Goal: Find specific page/section: Find specific page/section

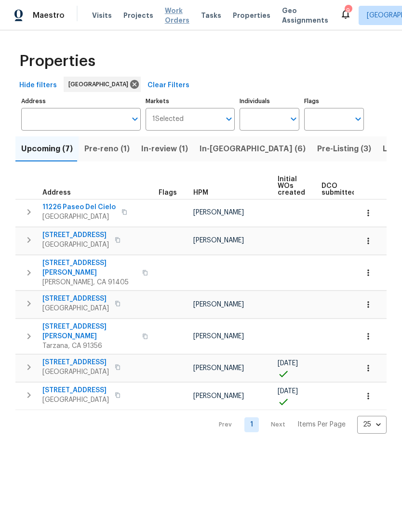
click at [166, 15] on span "Work Orders" at bounding box center [177, 15] width 25 height 19
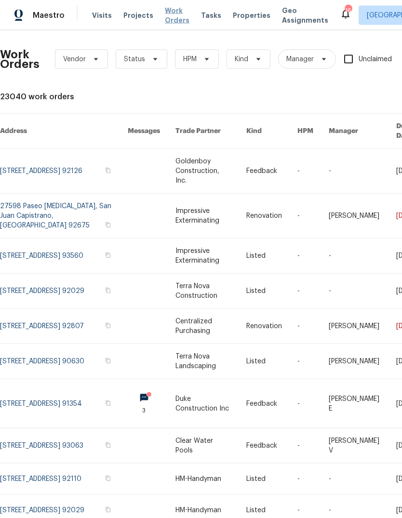
scroll to position [8, 0]
click at [166, 9] on span "Work Orders" at bounding box center [177, 15] width 25 height 19
click at [171, 13] on span "Work Orders" at bounding box center [177, 15] width 25 height 19
click at [240, 11] on span "Properties" at bounding box center [252, 16] width 38 height 10
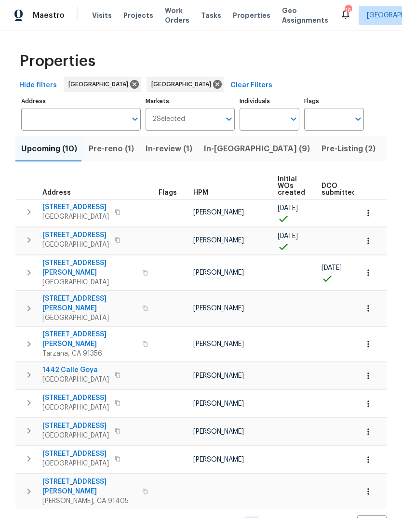
click at [109, 142] on span "Pre-reno (1)" at bounding box center [111, 149] width 45 height 14
